Goal: Task Accomplishment & Management: Complete application form

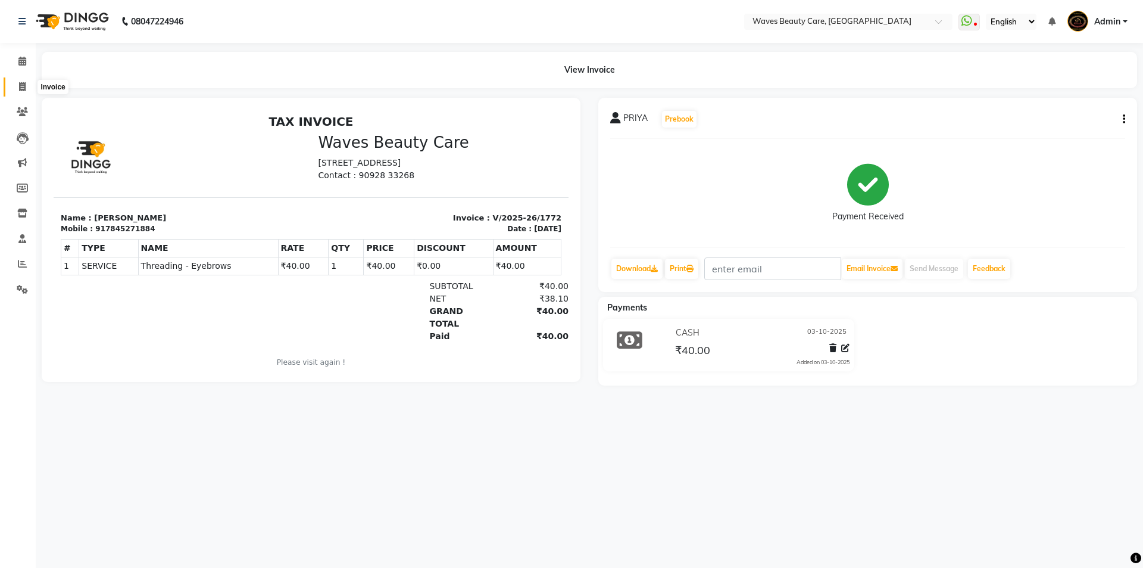
click at [18, 88] on span at bounding box center [22, 87] width 21 height 14
select select "service"
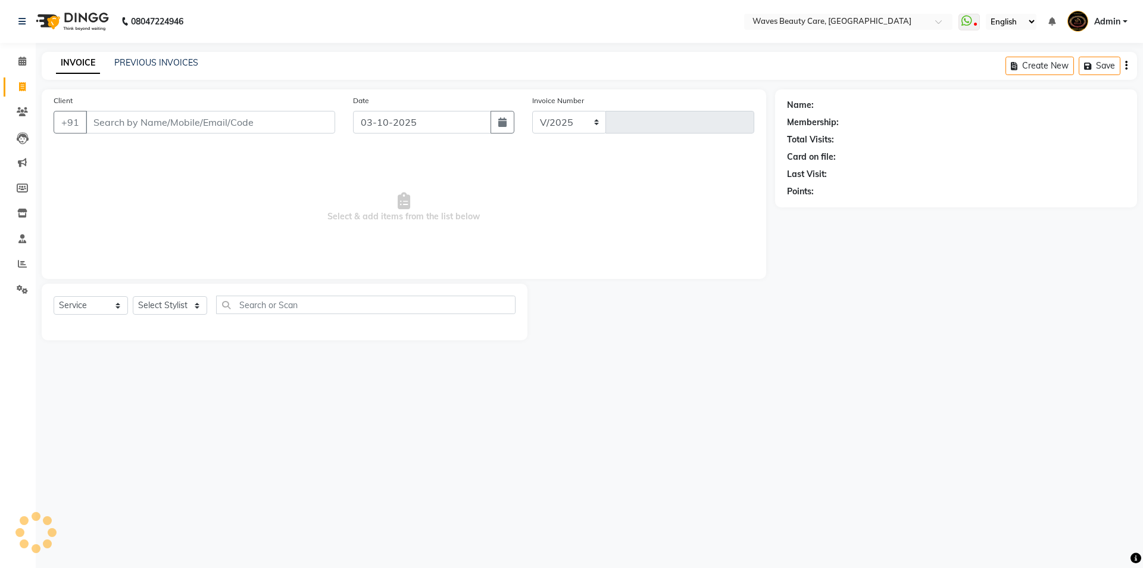
select select "5946"
type input "1773"
click at [117, 120] on input "Client" at bounding box center [211, 122] width 250 height 23
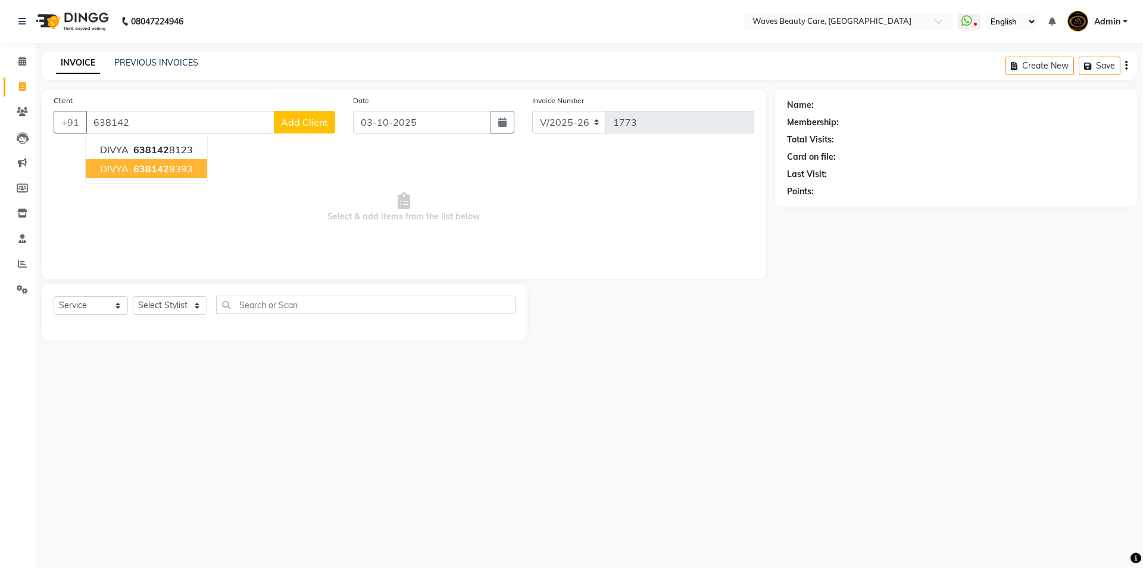
click at [138, 169] on span "638142" at bounding box center [151, 169] width 36 height 12
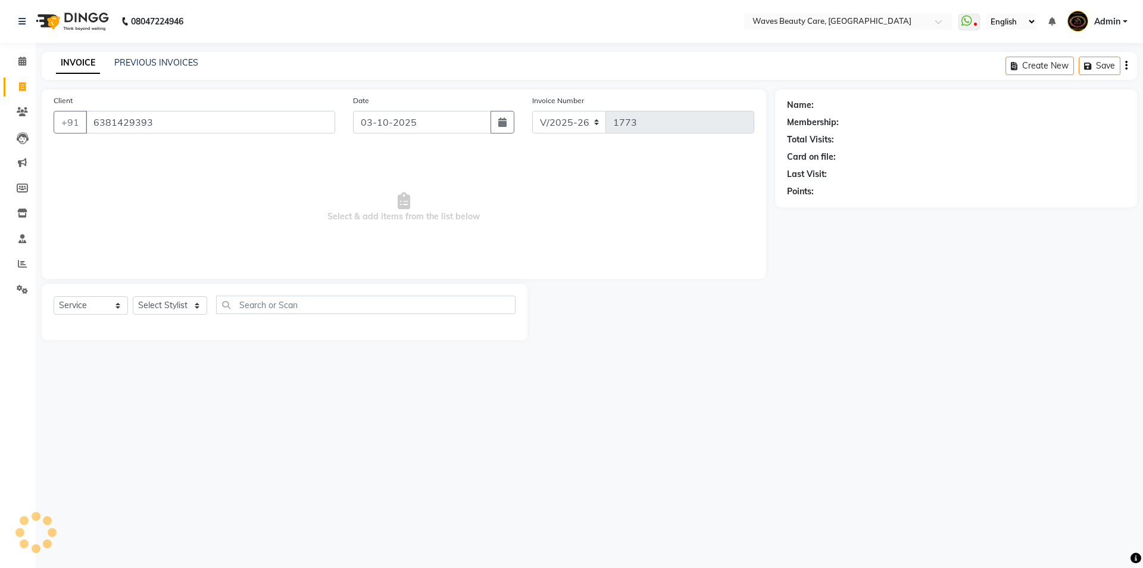
type input "6381429393"
click at [182, 299] on select "Select Stylist ANJU DIVYA Yoganandhi [PERSON_NAME]" at bounding box center [170, 305] width 74 height 18
click at [133, 296] on select "Select Stylist ANJU DIVYA Yoganandhi [PERSON_NAME]" at bounding box center [170, 305] width 74 height 18
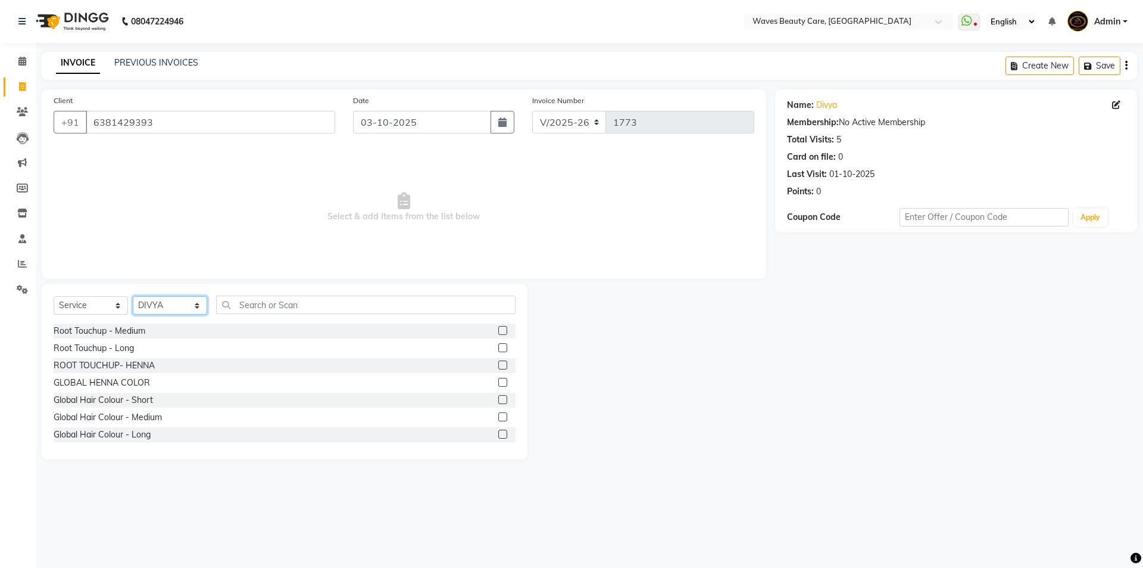
click at [178, 311] on select "Select Stylist ANJU DIVYA Yoganandhi [PERSON_NAME]" at bounding box center [170, 305] width 74 height 18
select select "42275"
click at [133, 296] on select "Select Stylist ANJU DIVYA Yoganandhi [PERSON_NAME]" at bounding box center [170, 305] width 74 height 18
click at [253, 303] on input "text" at bounding box center [366, 304] width 300 height 18
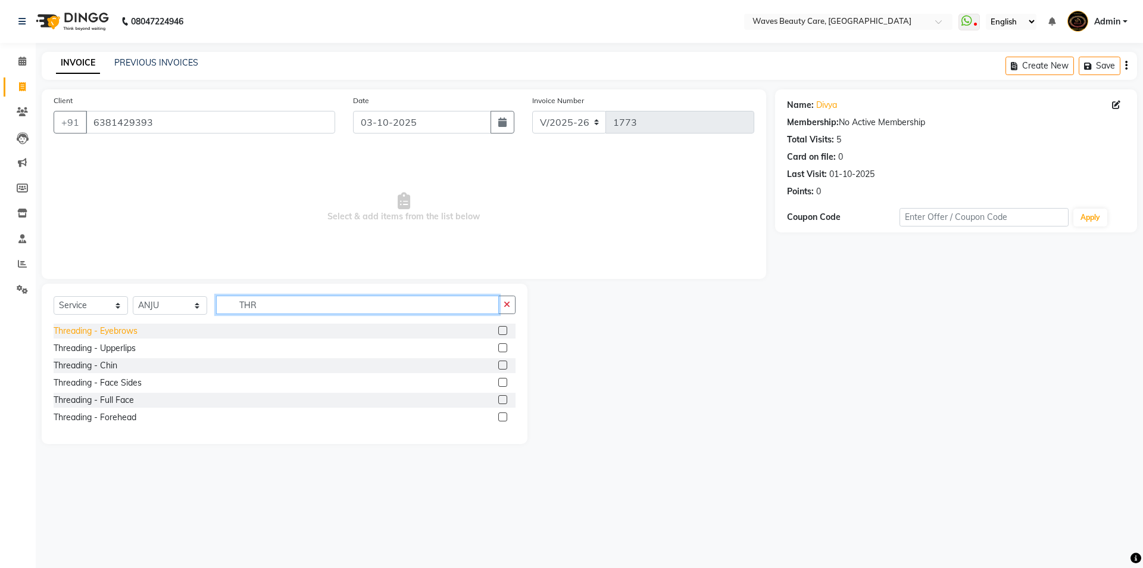
type input "THR"
click at [123, 335] on div "Threading - Eyebrows" at bounding box center [96, 331] width 84 height 13
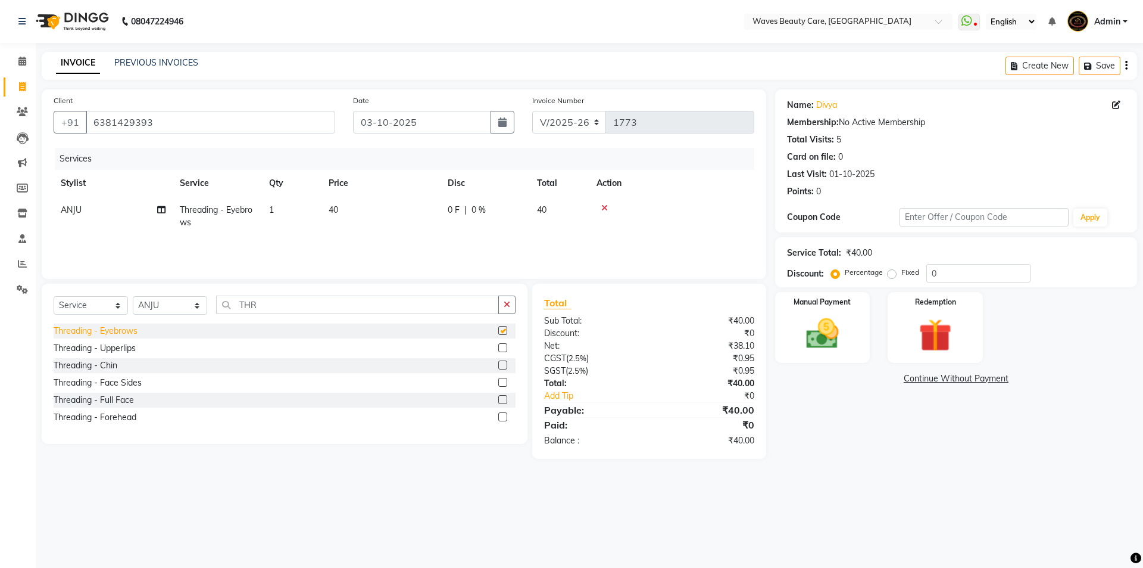
checkbox input "false"
click at [835, 322] on img at bounding box center [822, 333] width 55 height 39
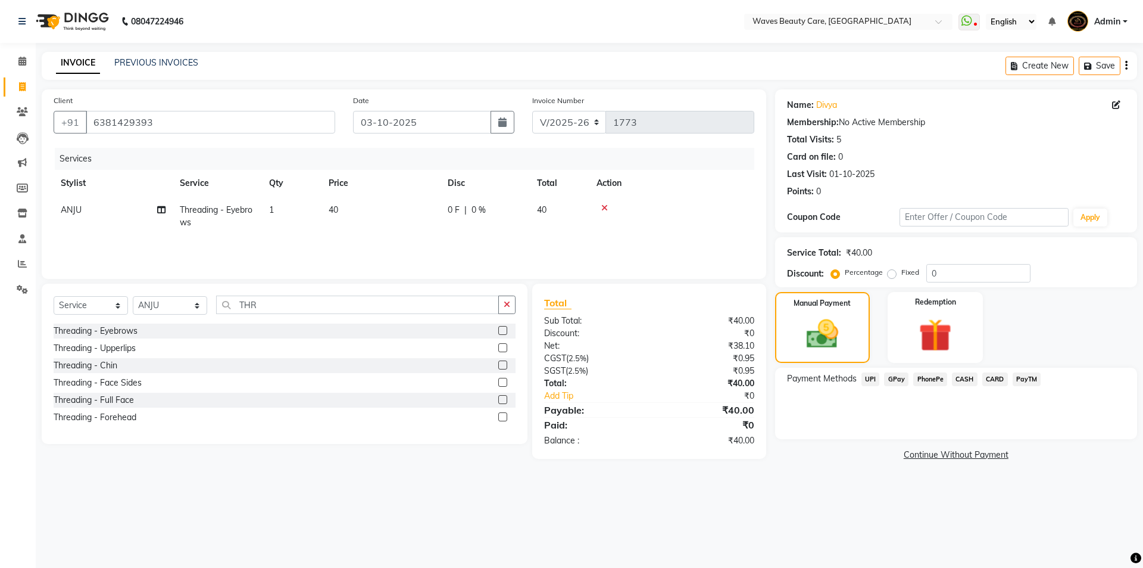
click at [965, 376] on span "CASH" at bounding box center [965, 379] width 26 height 14
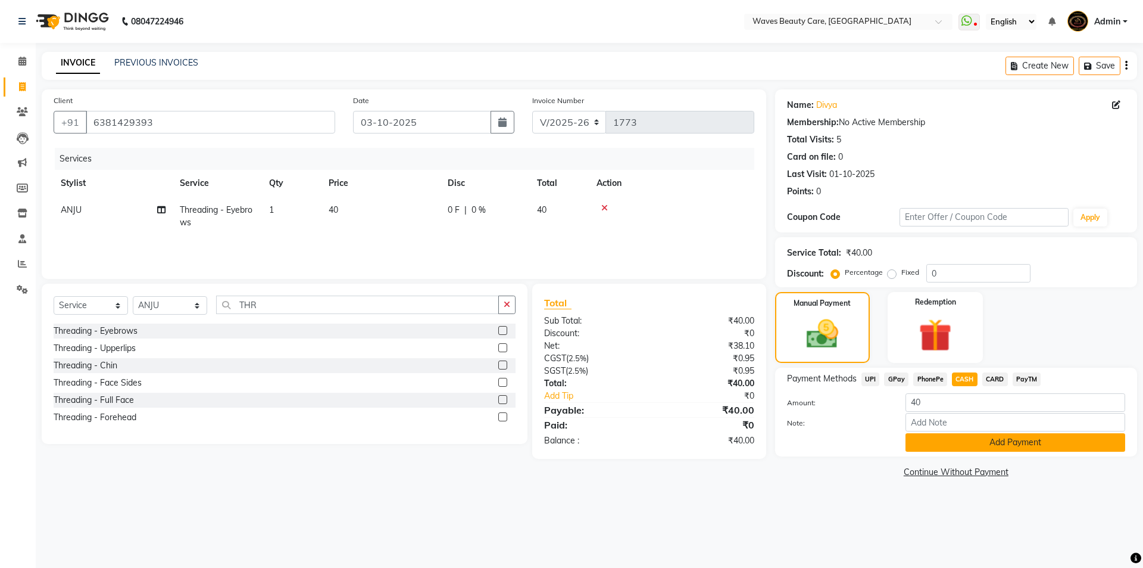
click at [969, 438] on button "Add Payment" at bounding box center [1016, 442] width 220 height 18
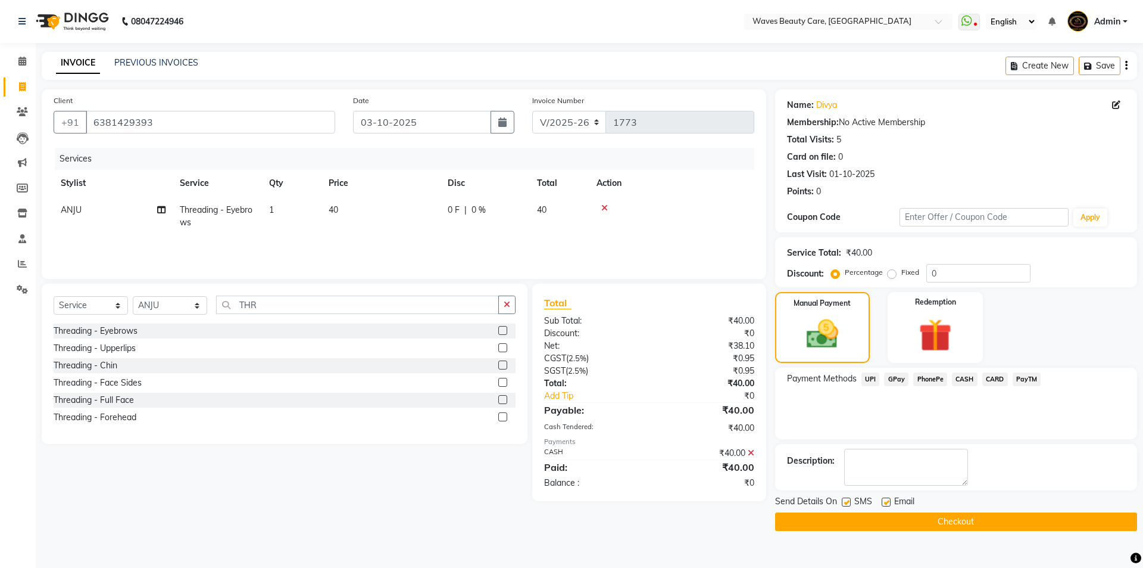
click at [953, 519] on button "Checkout" at bounding box center [956, 521] width 362 height 18
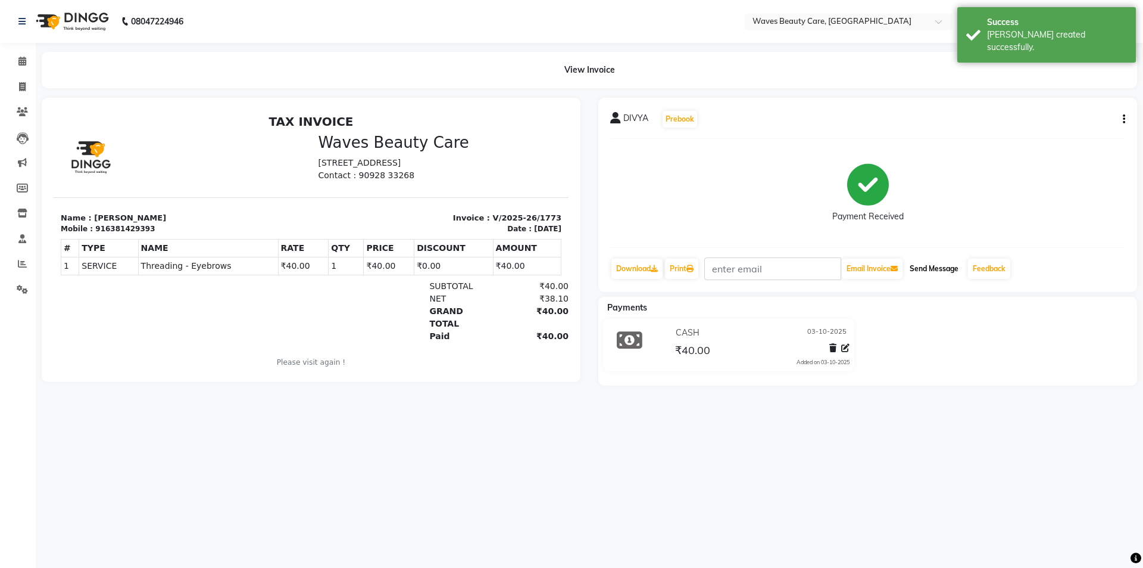
click at [952, 266] on button "Send Message" at bounding box center [934, 268] width 58 height 20
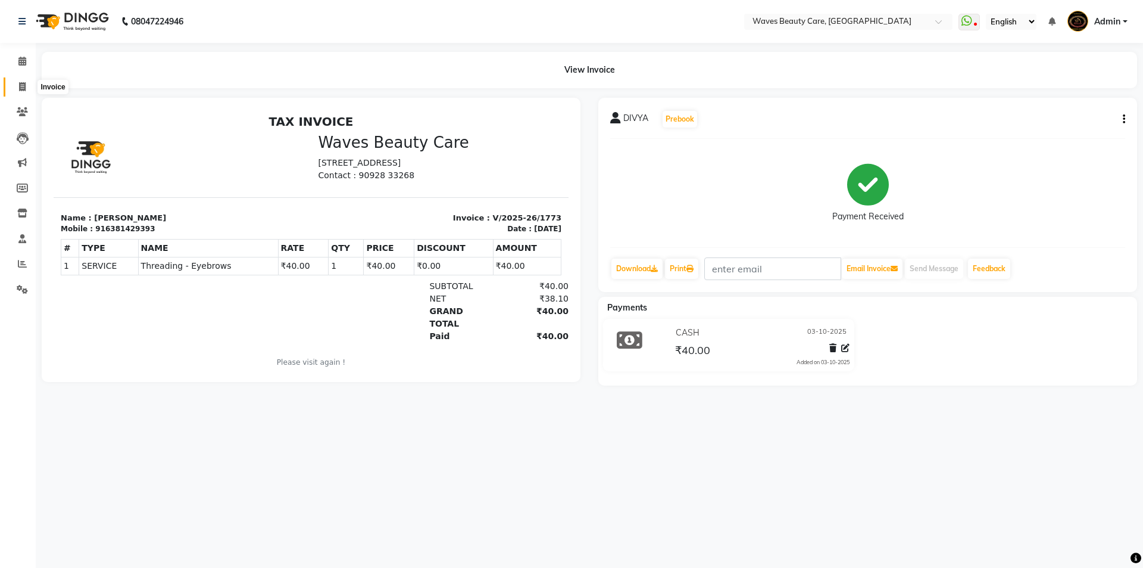
click at [23, 88] on icon at bounding box center [22, 86] width 7 height 9
select select "service"
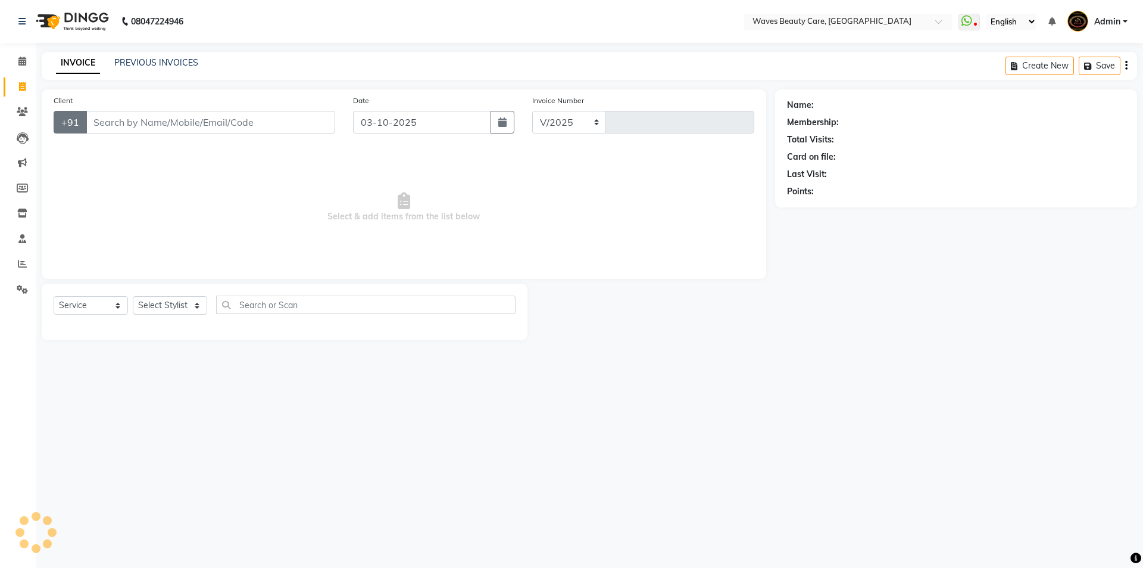
select select "5946"
type input "1774"
click at [100, 119] on input "Client" at bounding box center [211, 122] width 250 height 23
type input "8807152131"
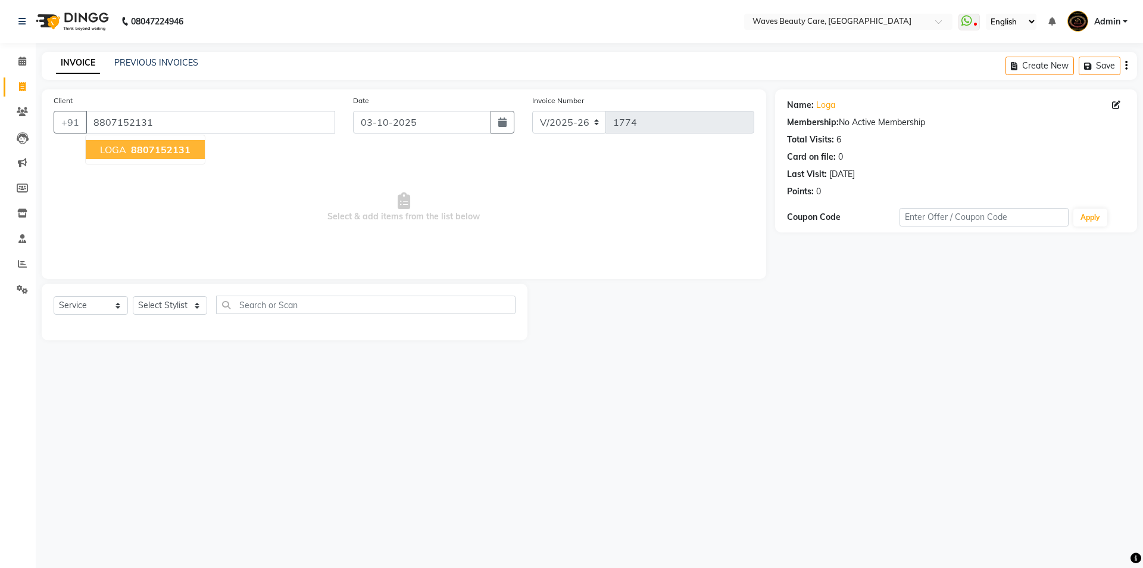
click at [183, 150] on span "8807152131" at bounding box center [161, 150] width 60 height 12
click at [183, 305] on select "Select Stylist ANJU DIVYA Yoganandhi [PERSON_NAME]" at bounding box center [170, 305] width 74 height 18
select select "66638"
click at [133, 296] on select "Select Stylist ANJU DIVYA Yoganandhi [PERSON_NAME]" at bounding box center [170, 305] width 74 height 18
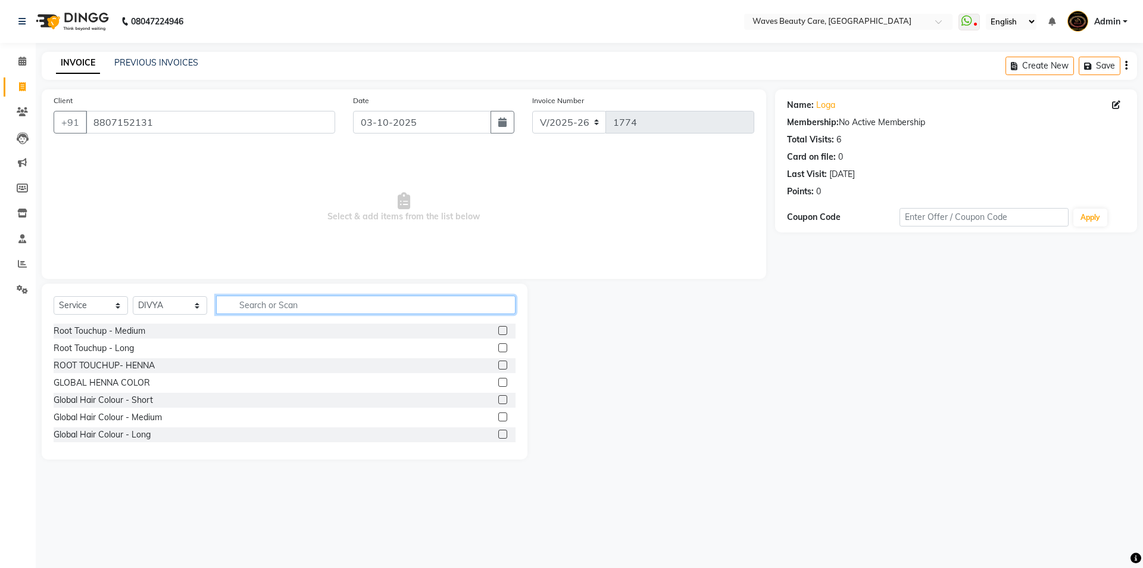
click at [242, 301] on input "text" at bounding box center [366, 304] width 300 height 18
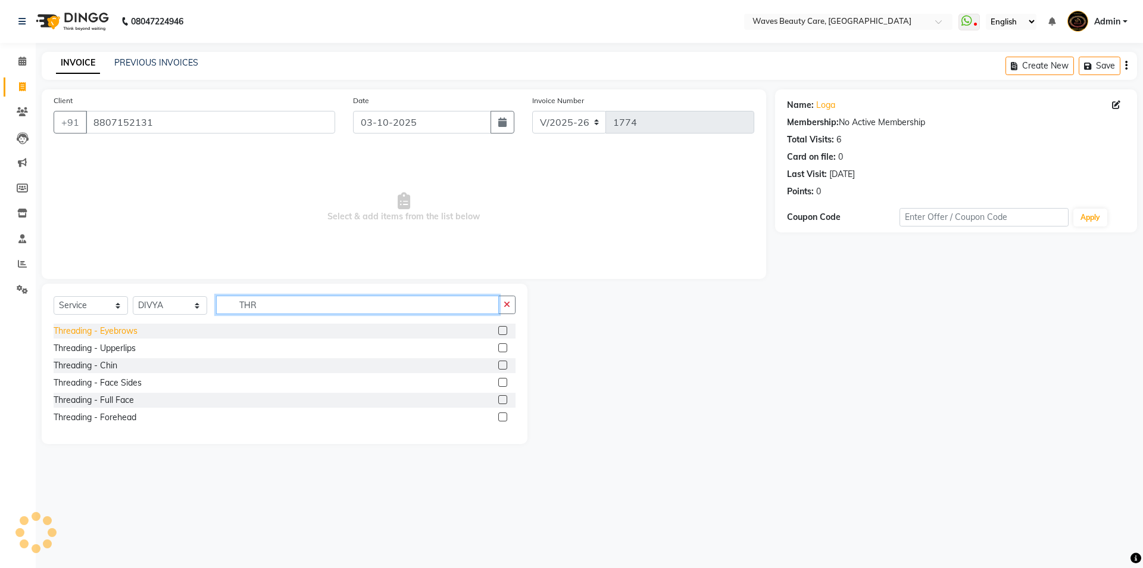
type input "THR"
click at [71, 333] on div "Threading - Eyebrows" at bounding box center [96, 331] width 84 height 13
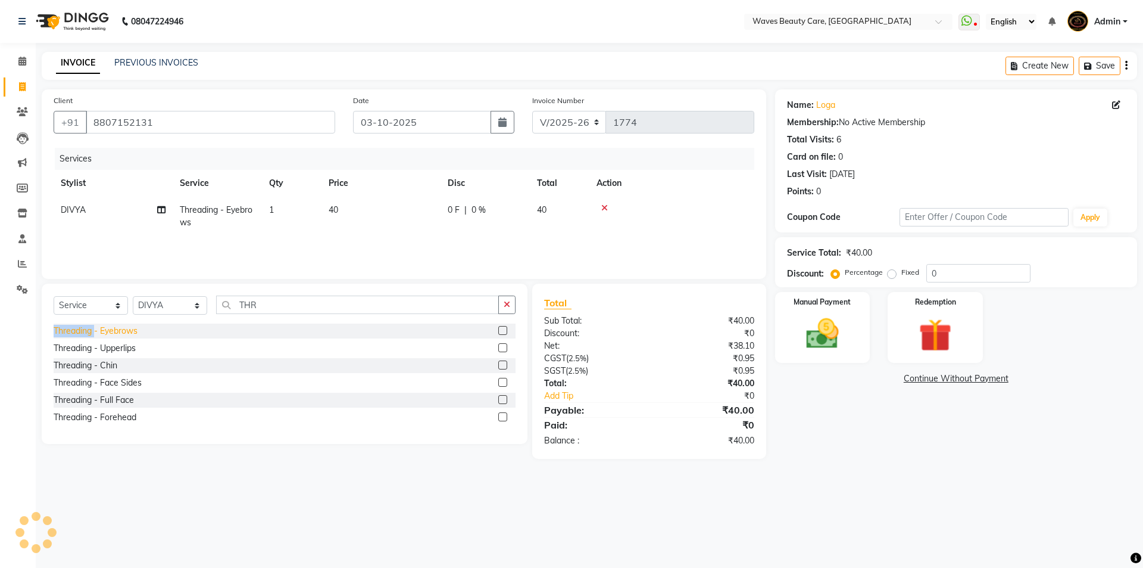
click at [71, 333] on div "Threading - Eyebrows" at bounding box center [96, 331] width 84 height 13
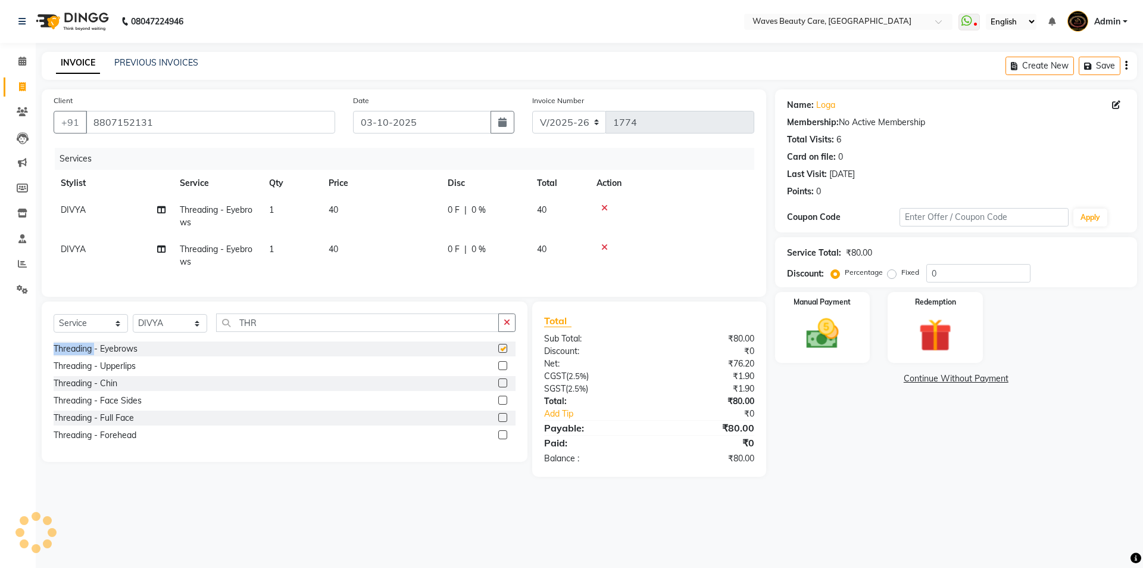
checkbox input "false"
click at [281, 332] on input "THR" at bounding box center [357, 322] width 283 height 18
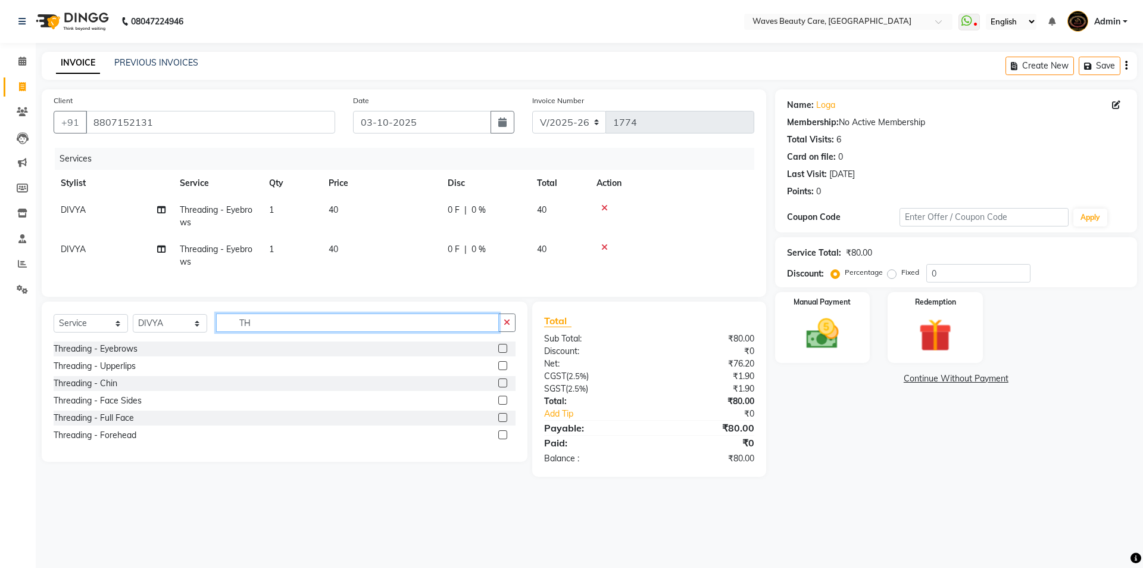
type input "T"
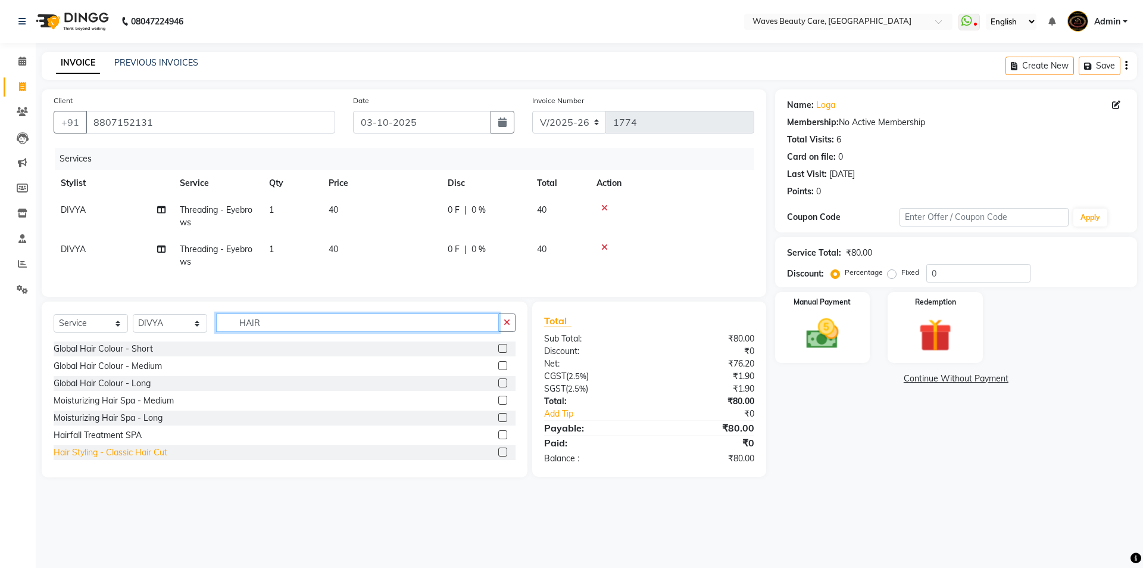
type input "HAIR"
click at [139, 459] on div "Hair Styling - Classic Hair Cut" at bounding box center [111, 452] width 114 height 13
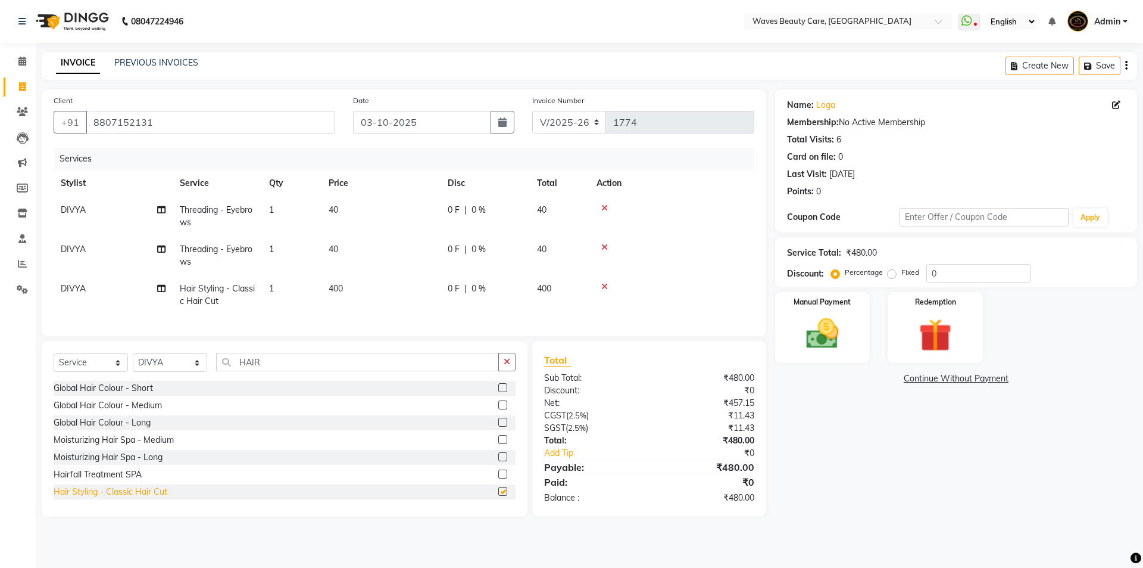
checkbox input "false"
click at [369, 286] on td "400" at bounding box center [381, 294] width 119 height 39
select select "66638"
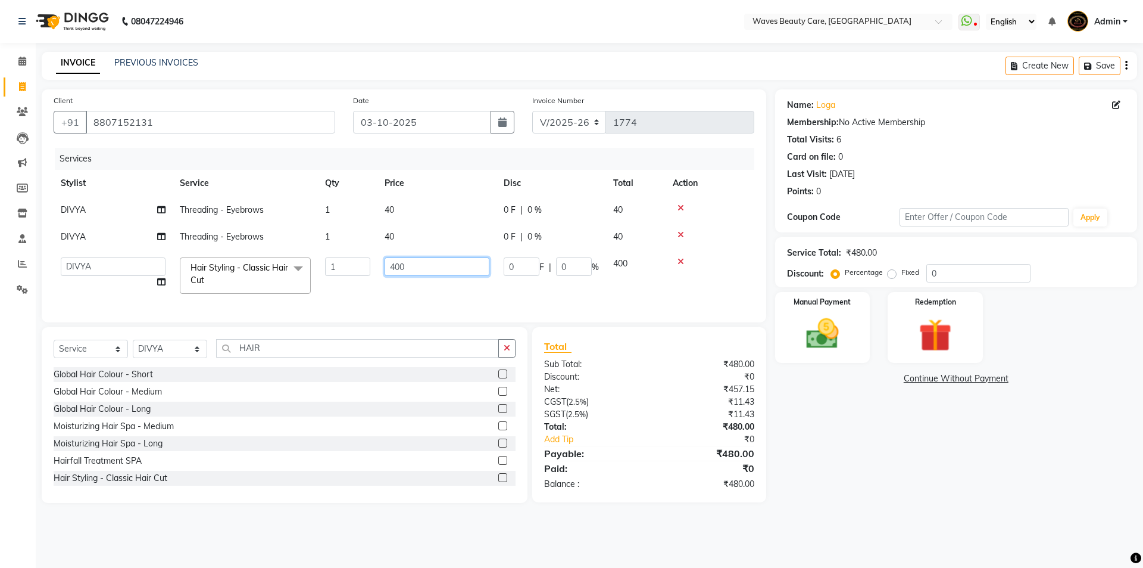
click at [445, 260] on input "400" at bounding box center [437, 266] width 105 height 18
type input "4"
type input "300"
click at [85, 235] on tbody "DIVYA Threading - Eyebrows 1 40 0 F | 0 % 40 DIVYA Threading - Eyebrows 1 40 0 …" at bounding box center [404, 249] width 701 height 104
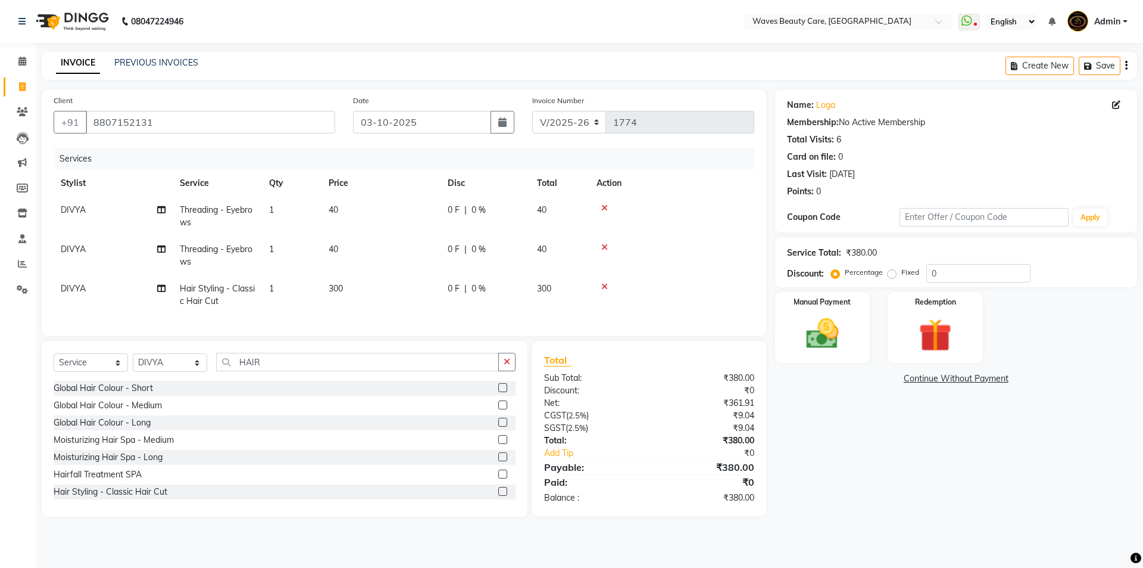
click at [91, 248] on td "DIVYA" at bounding box center [113, 255] width 119 height 39
select select "66638"
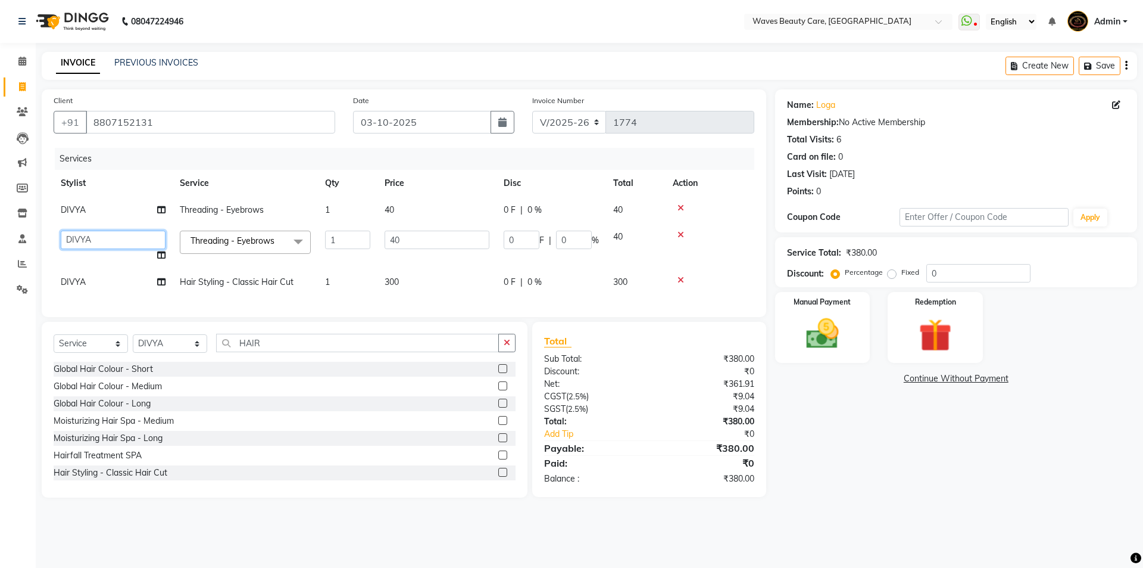
click at [109, 236] on select "ANJU DIVYA [PERSON_NAME]" at bounding box center [113, 239] width 105 height 18
click at [819, 338] on img at bounding box center [822, 333] width 55 height 39
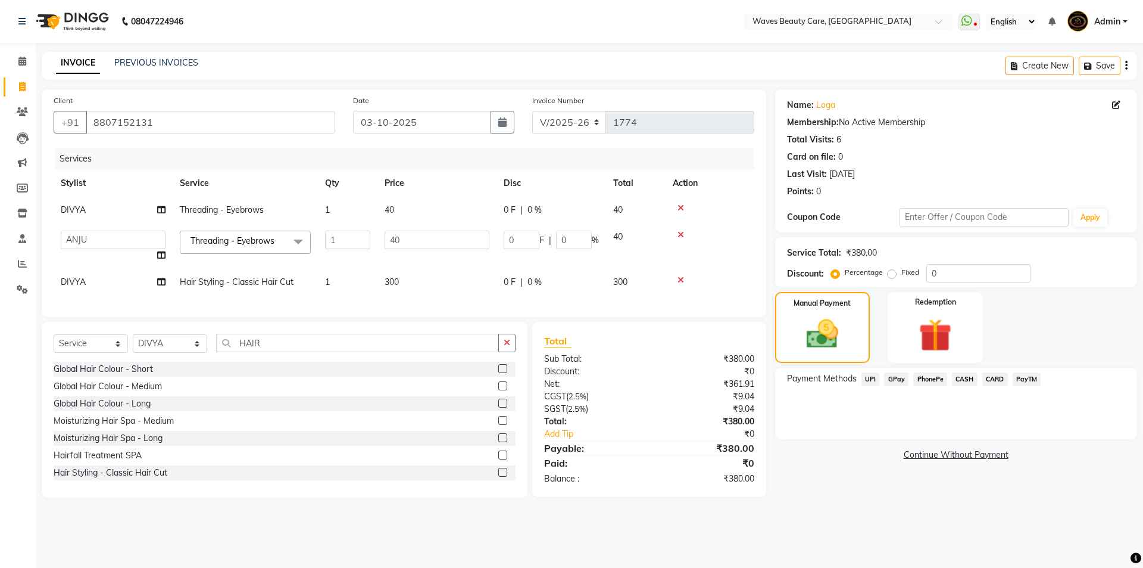
click at [964, 379] on span "CASH" at bounding box center [965, 379] width 26 height 14
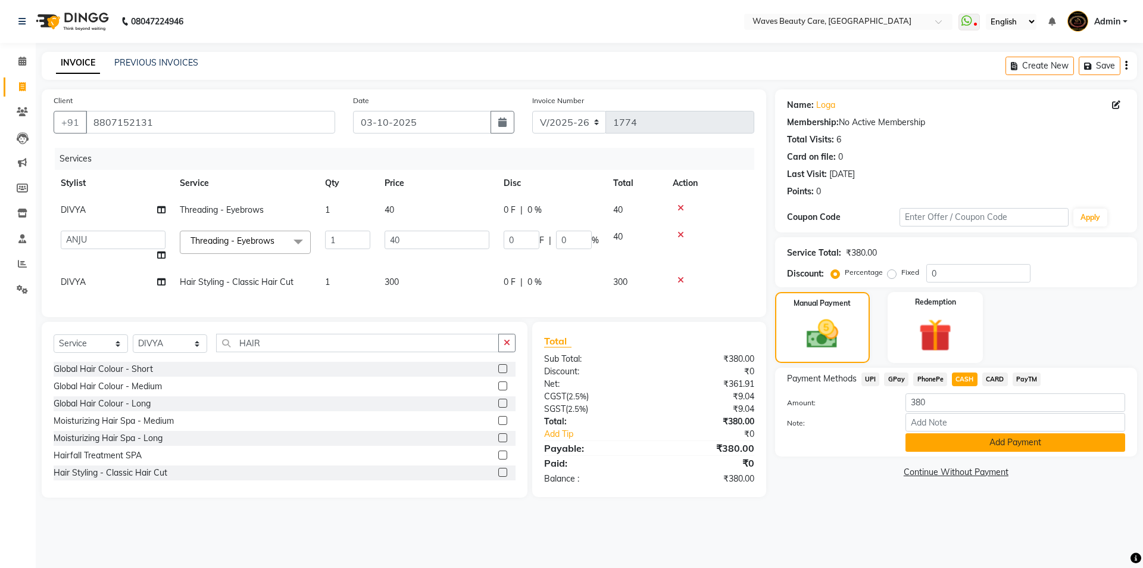
click at [957, 441] on button "Add Payment" at bounding box center [1016, 442] width 220 height 18
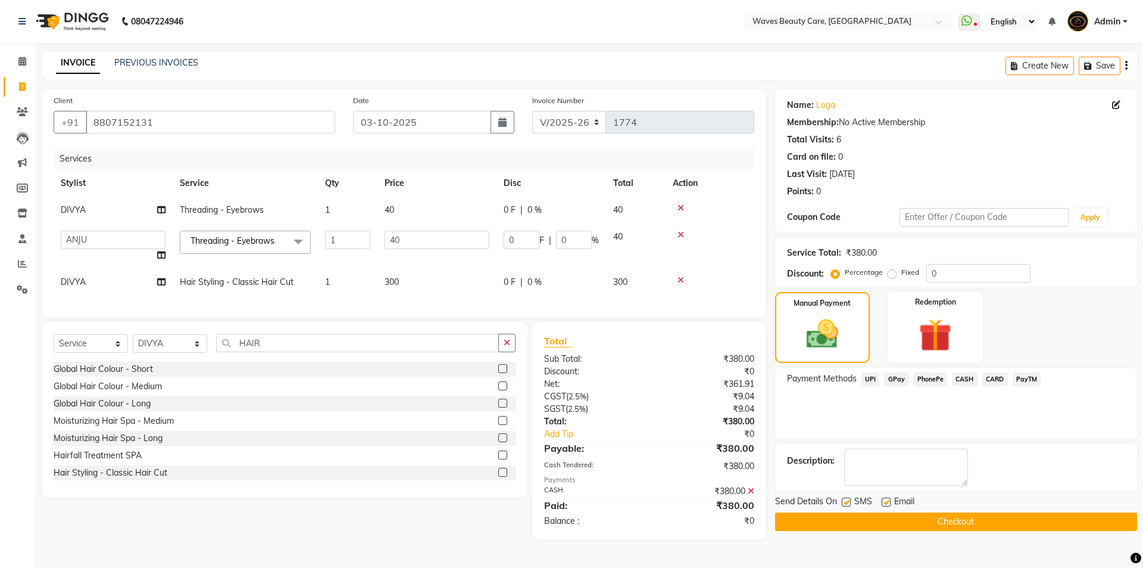
click at [943, 518] on button "Checkout" at bounding box center [956, 521] width 362 height 18
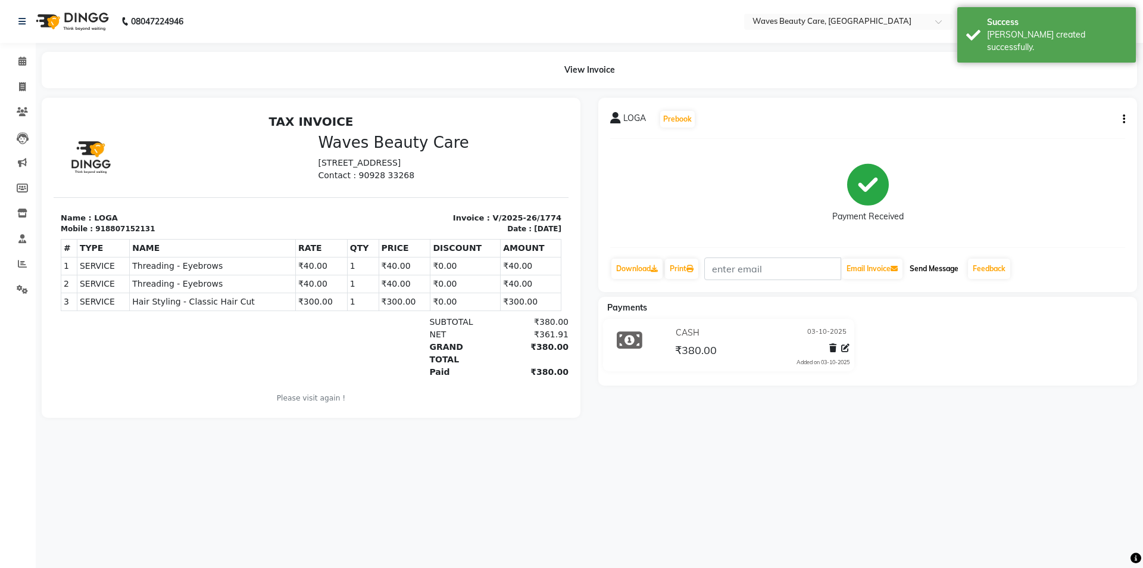
click at [944, 264] on button "Send Message" at bounding box center [934, 268] width 58 height 20
